Goal: Task Accomplishment & Management: Complete application form

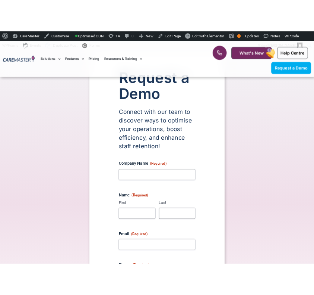
scroll to position [89, 0]
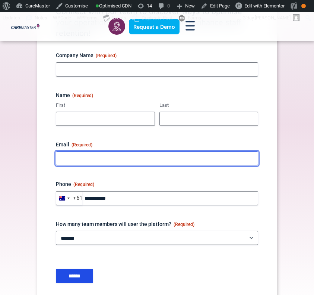
click at [239, 156] on input "Email (Required)" at bounding box center [157, 158] width 203 height 14
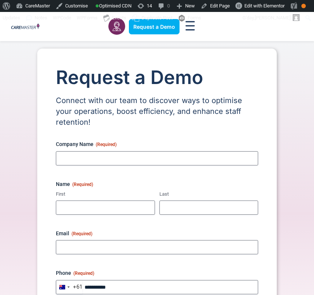
click at [80, 236] on span "(Required)" at bounding box center [82, 234] width 21 height 6
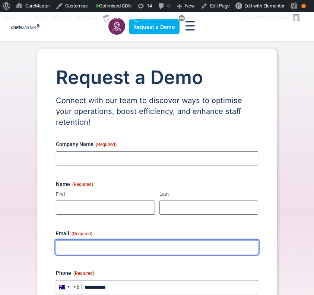
click at [80, 240] on input "Email (Required)" at bounding box center [157, 247] width 203 height 14
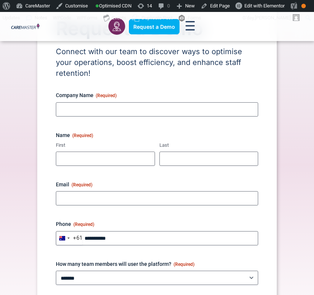
scroll to position [72, 0]
